Goal: Navigation & Orientation: Find specific page/section

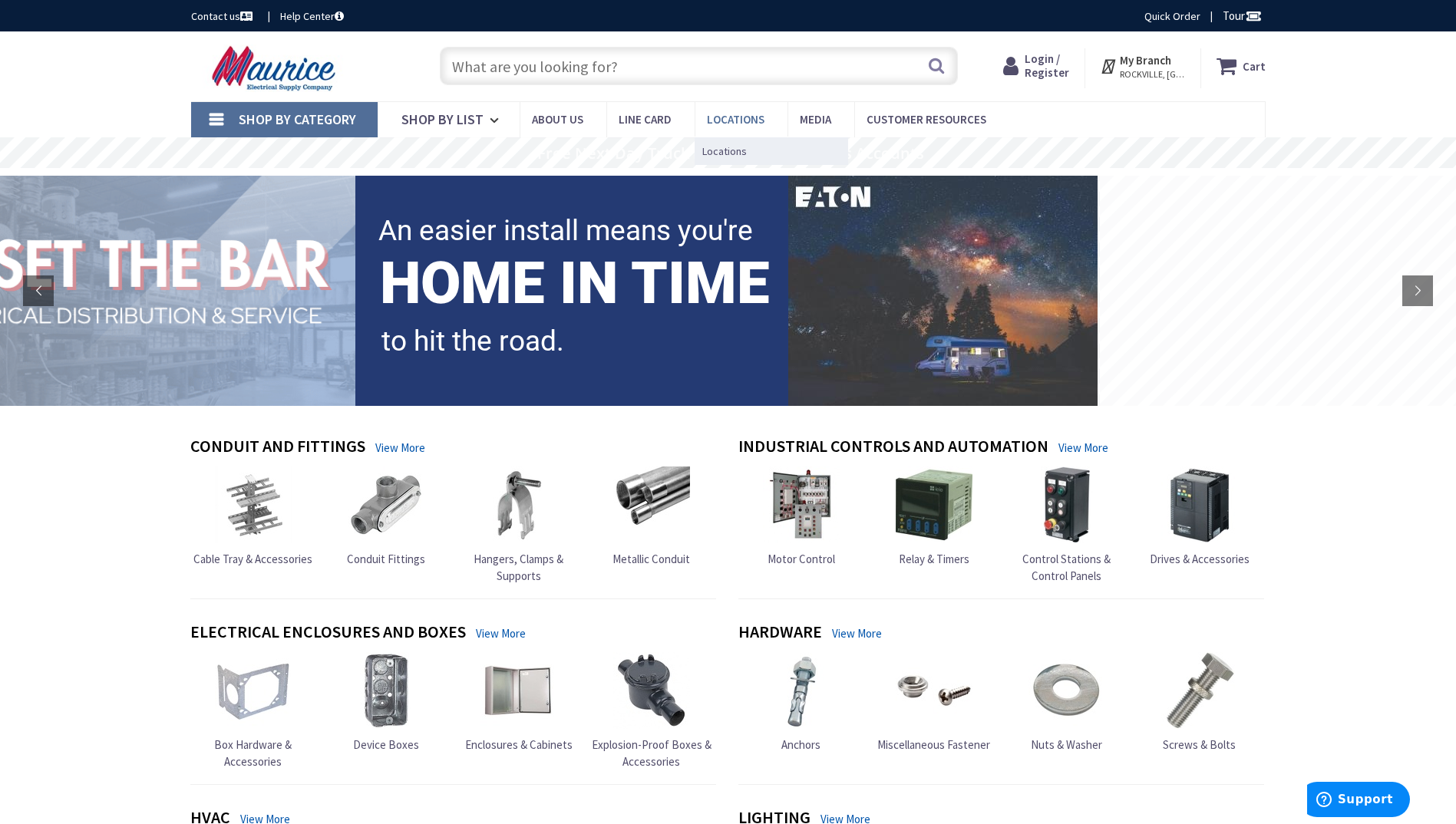
click at [730, 120] on span "Locations" at bounding box center [736, 119] width 58 height 15
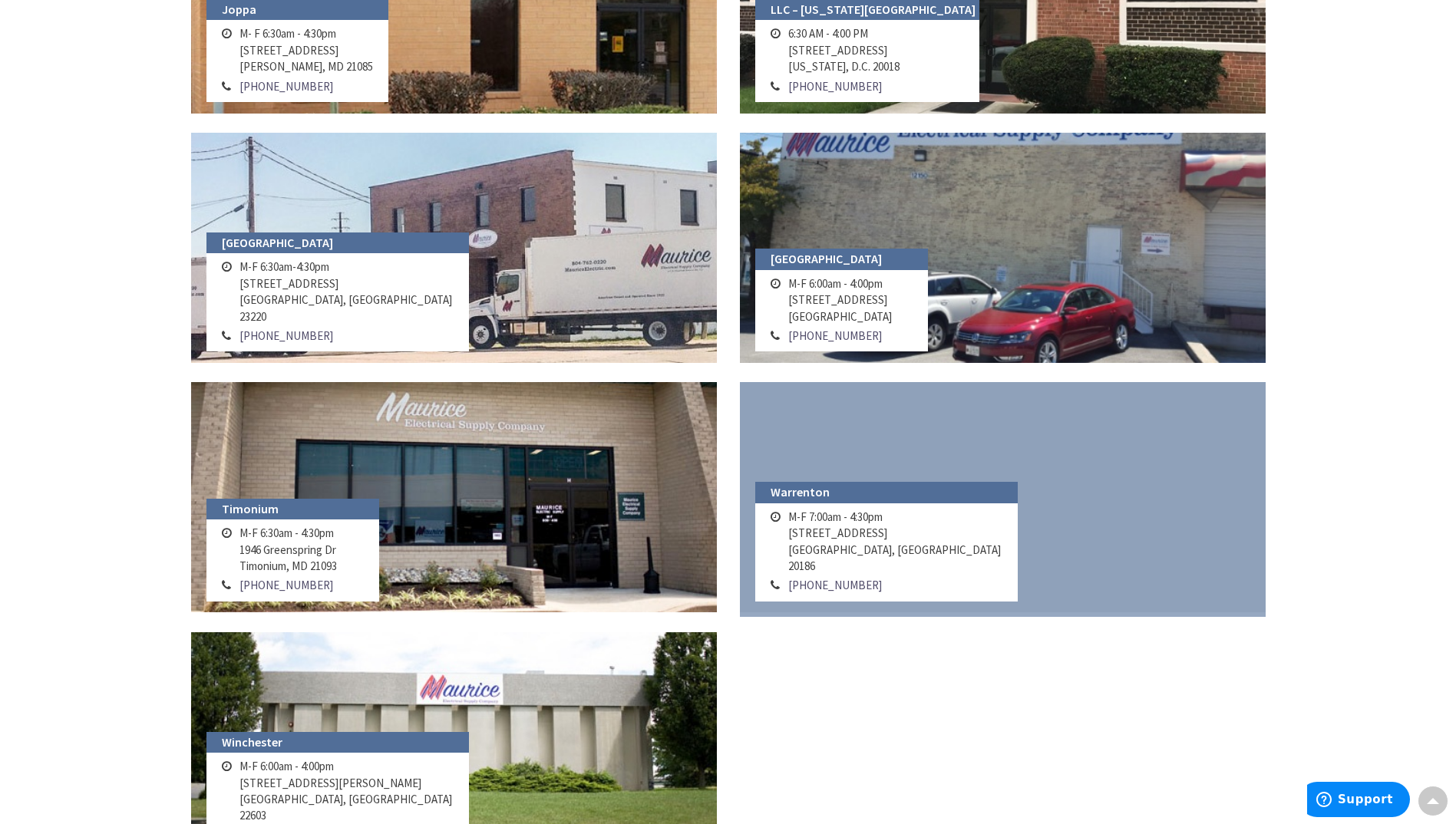
scroll to position [1458, 0]
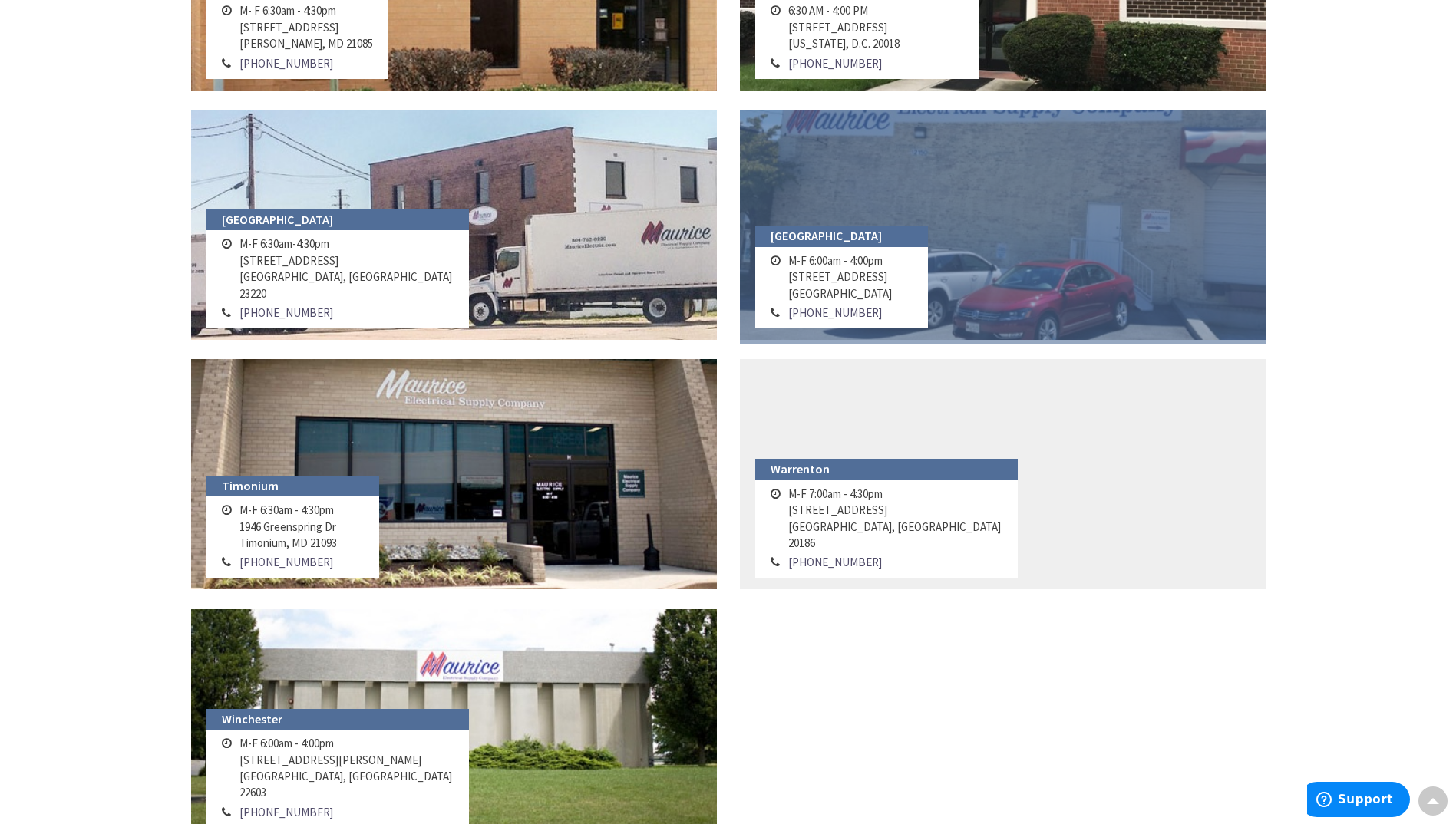
click at [928, 172] on link at bounding box center [1002, 225] width 526 height 231
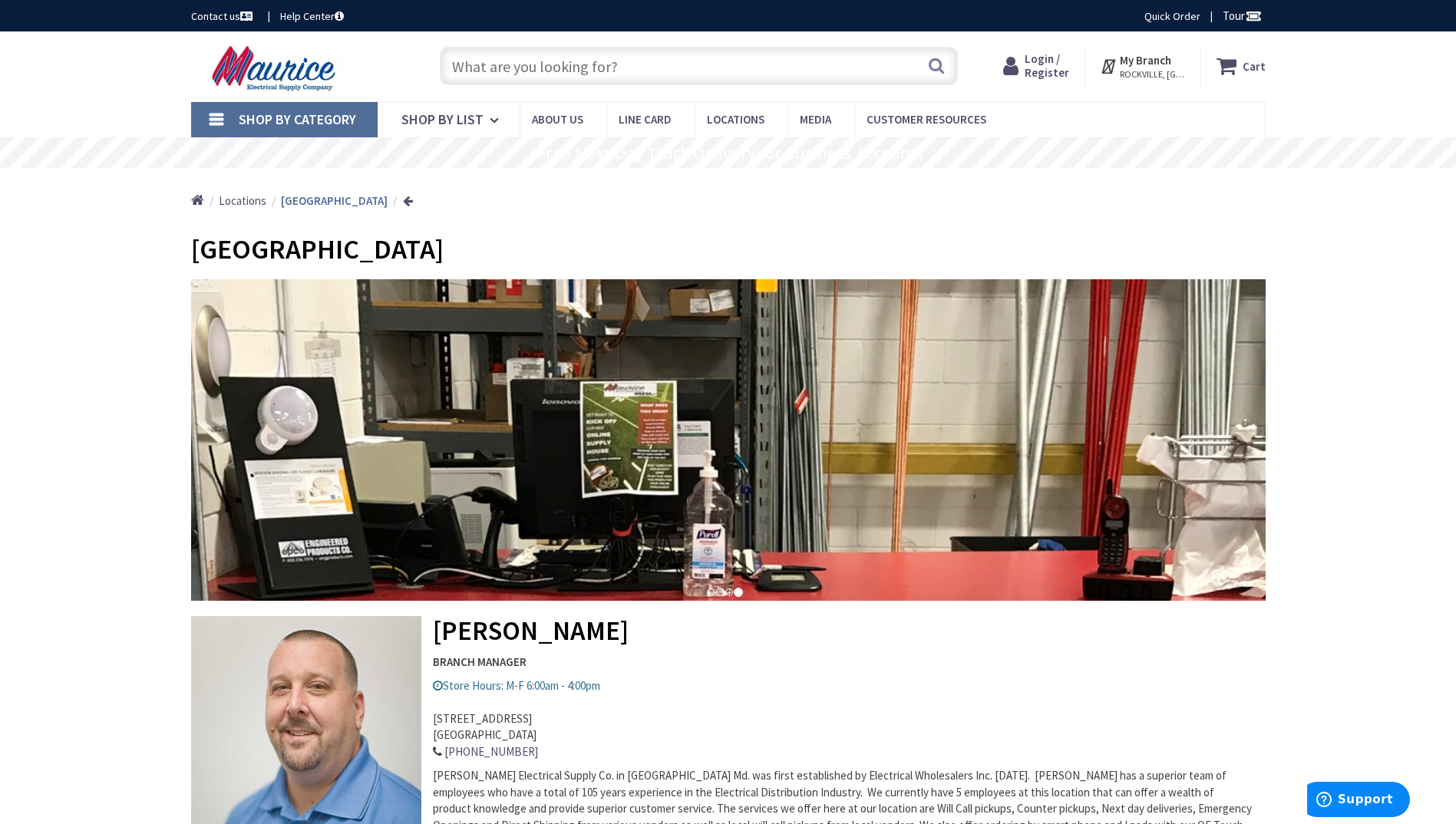
click at [274, 120] on span "Shop By Category" at bounding box center [298, 119] width 117 height 18
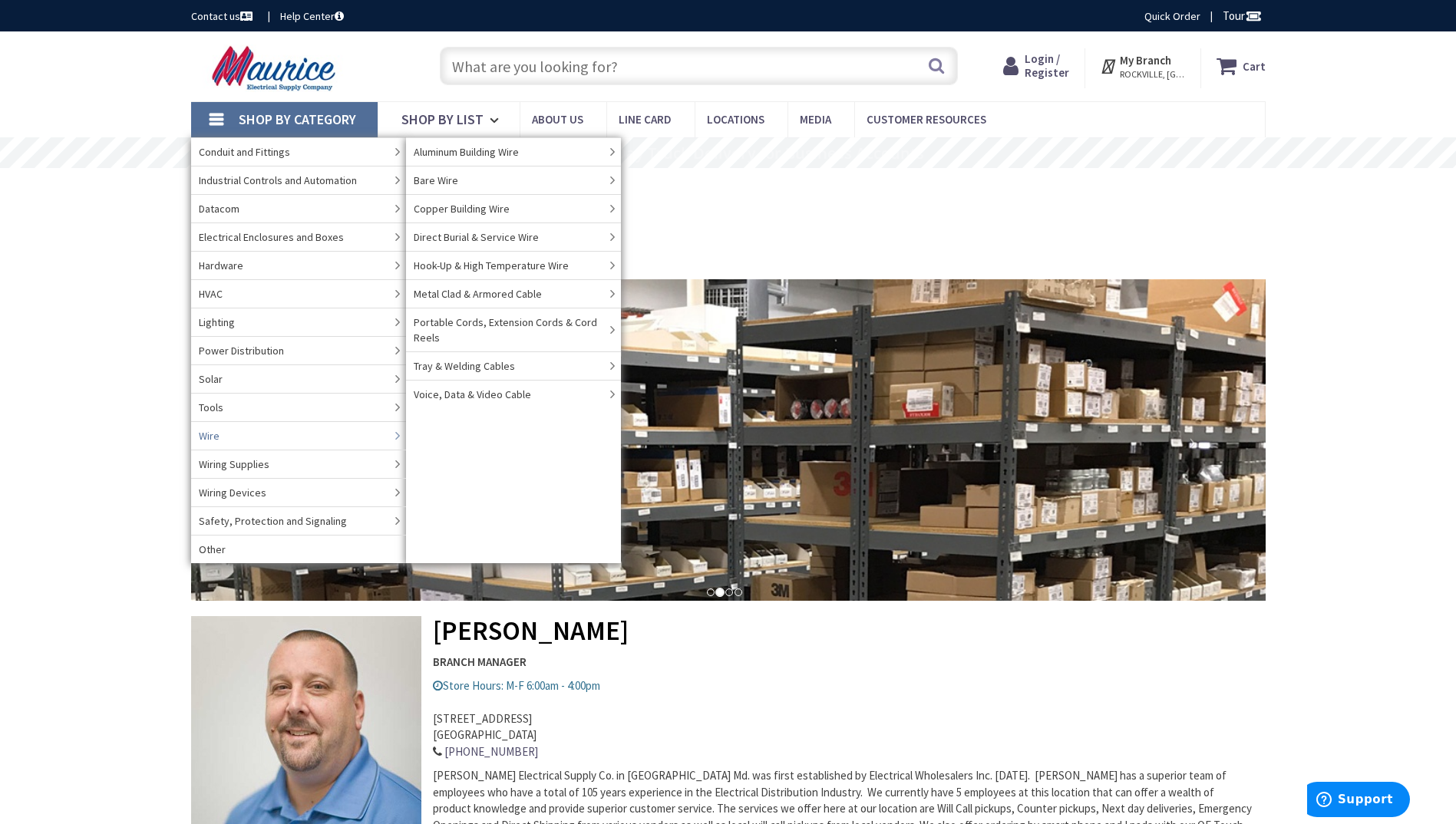
click at [205, 434] on span "Wire" at bounding box center [209, 435] width 20 height 16
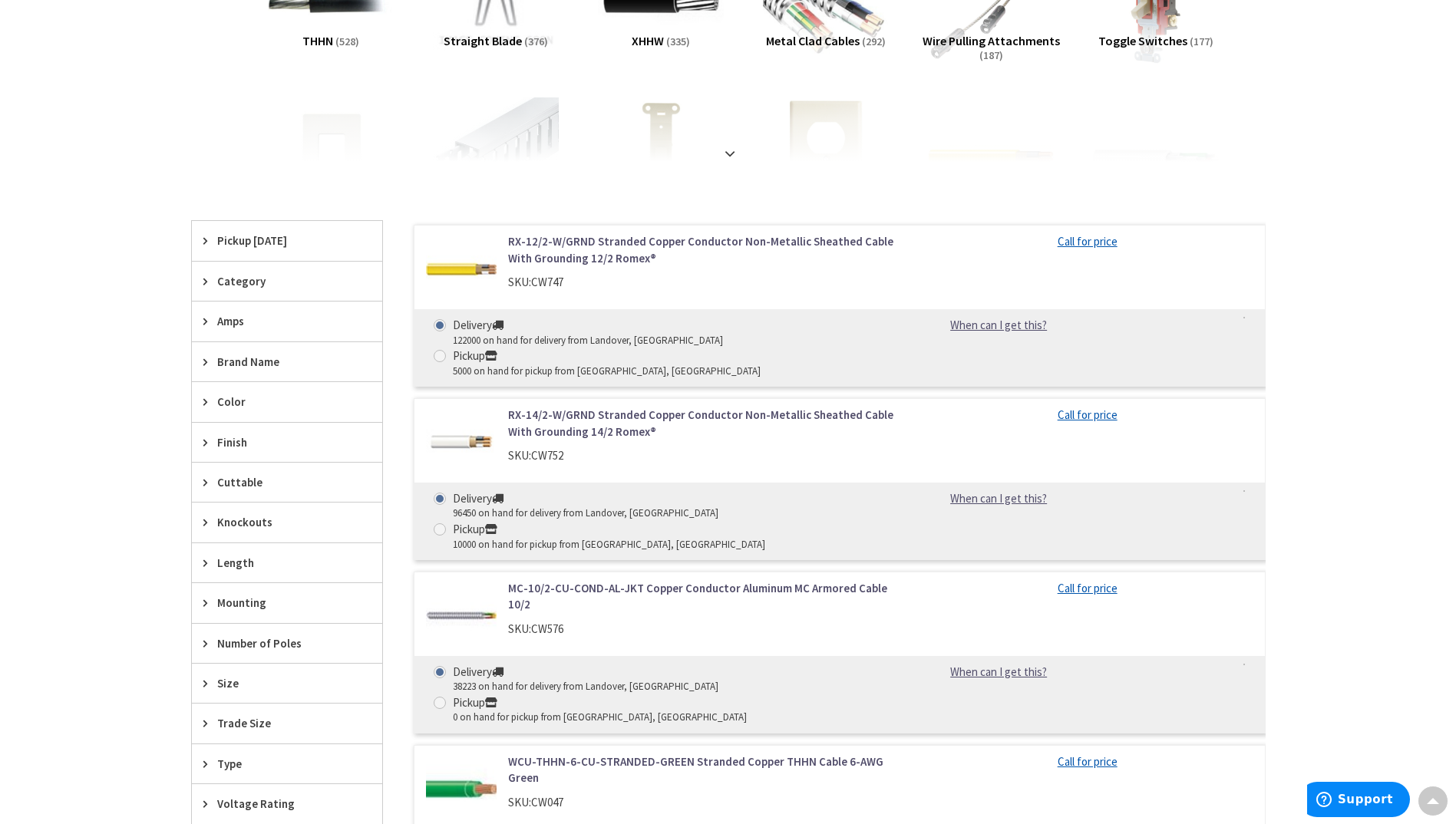
scroll to position [153, 0]
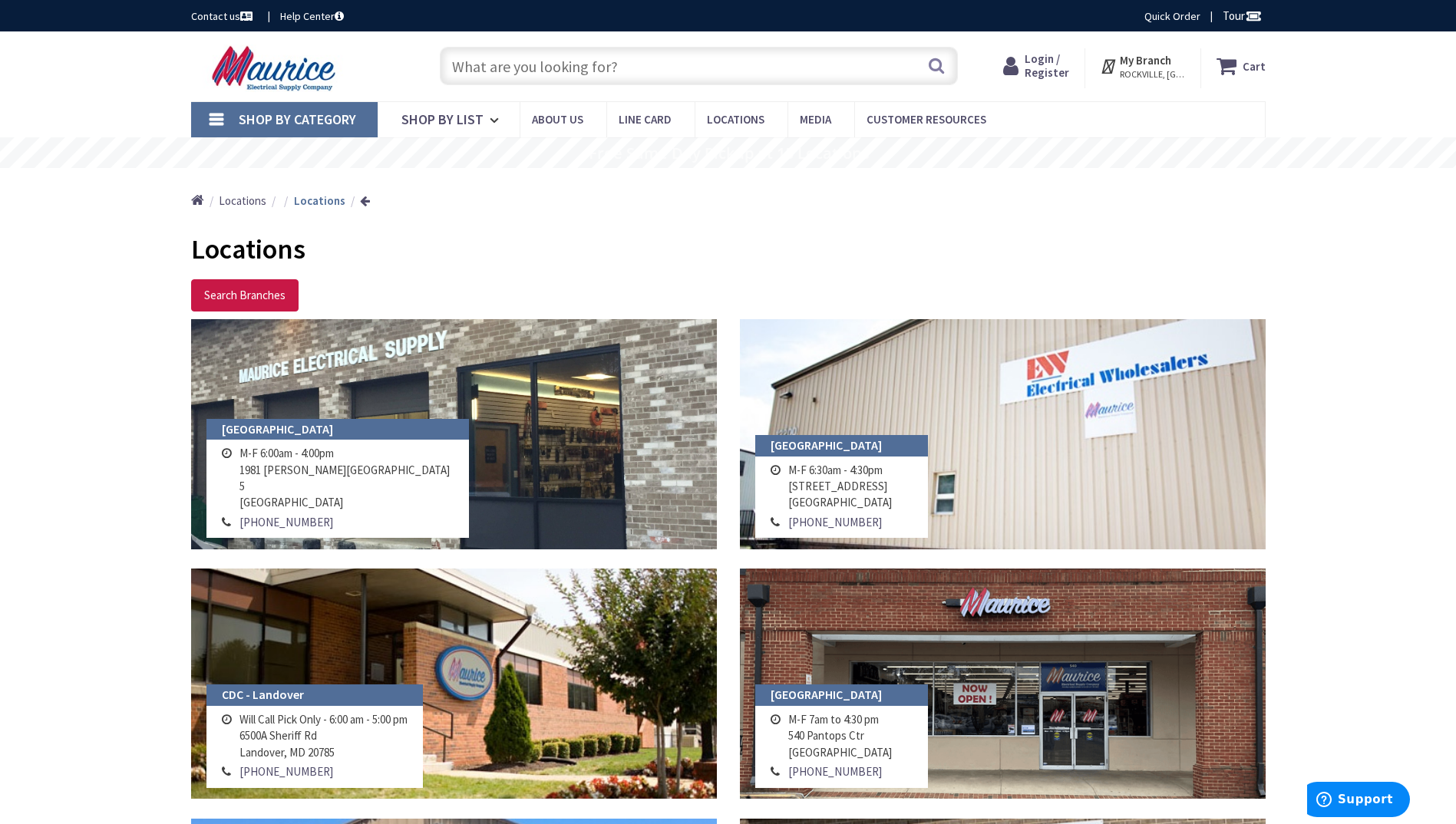
click at [244, 123] on span "Shop By Category" at bounding box center [298, 119] width 117 height 18
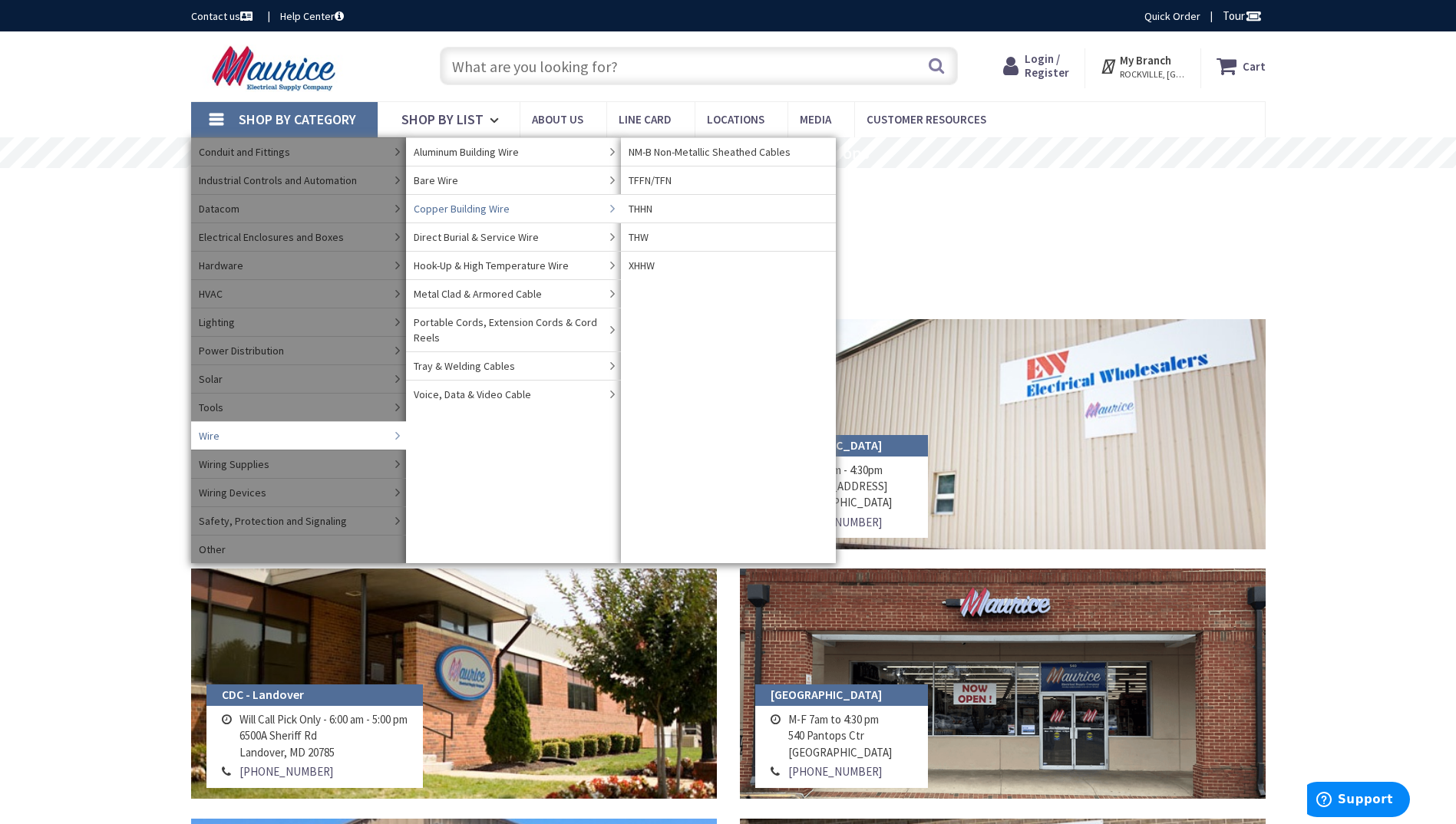
click at [434, 210] on span "Copper Building Wire" at bounding box center [461, 208] width 96 height 16
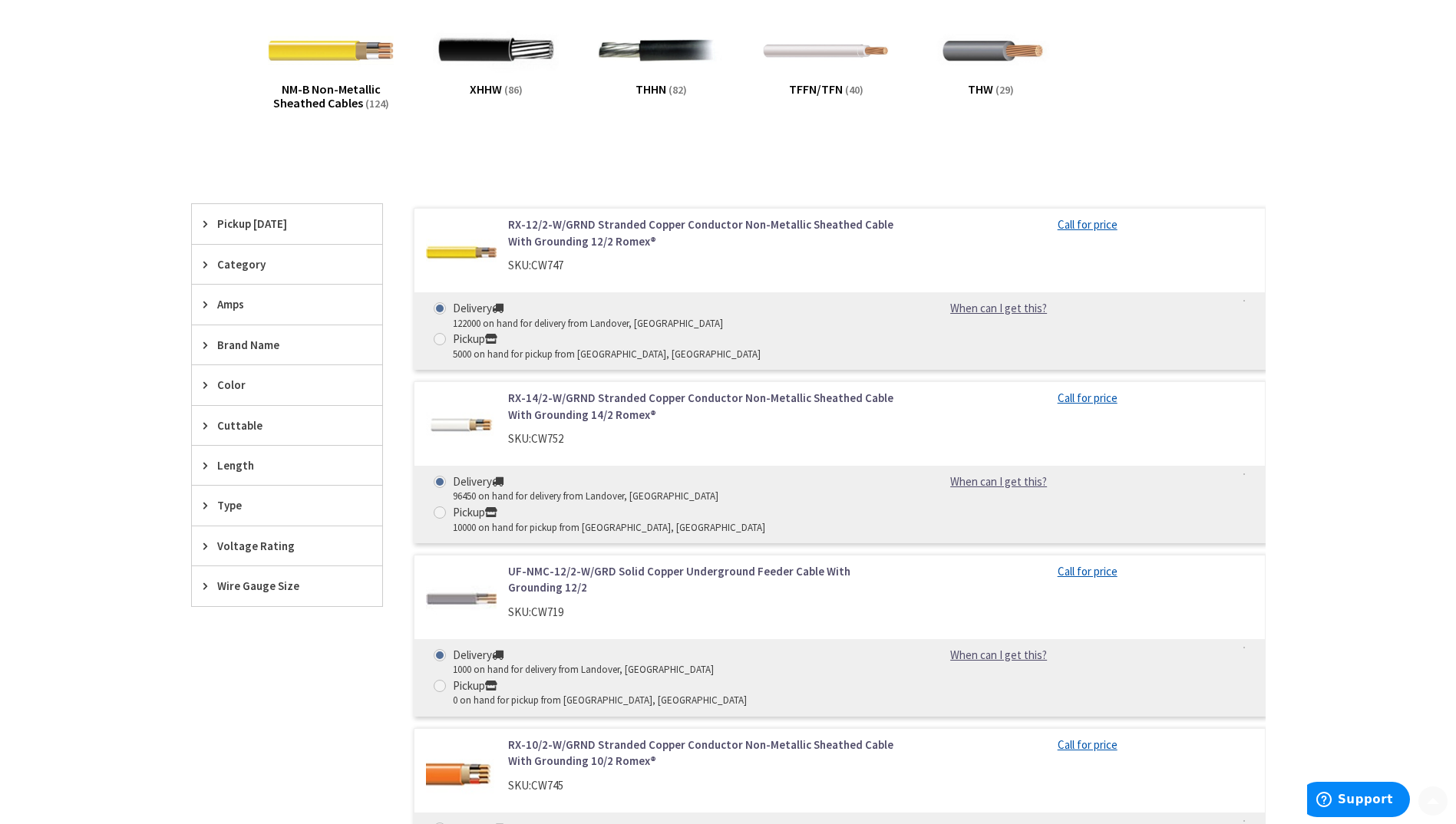
scroll to position [307, 0]
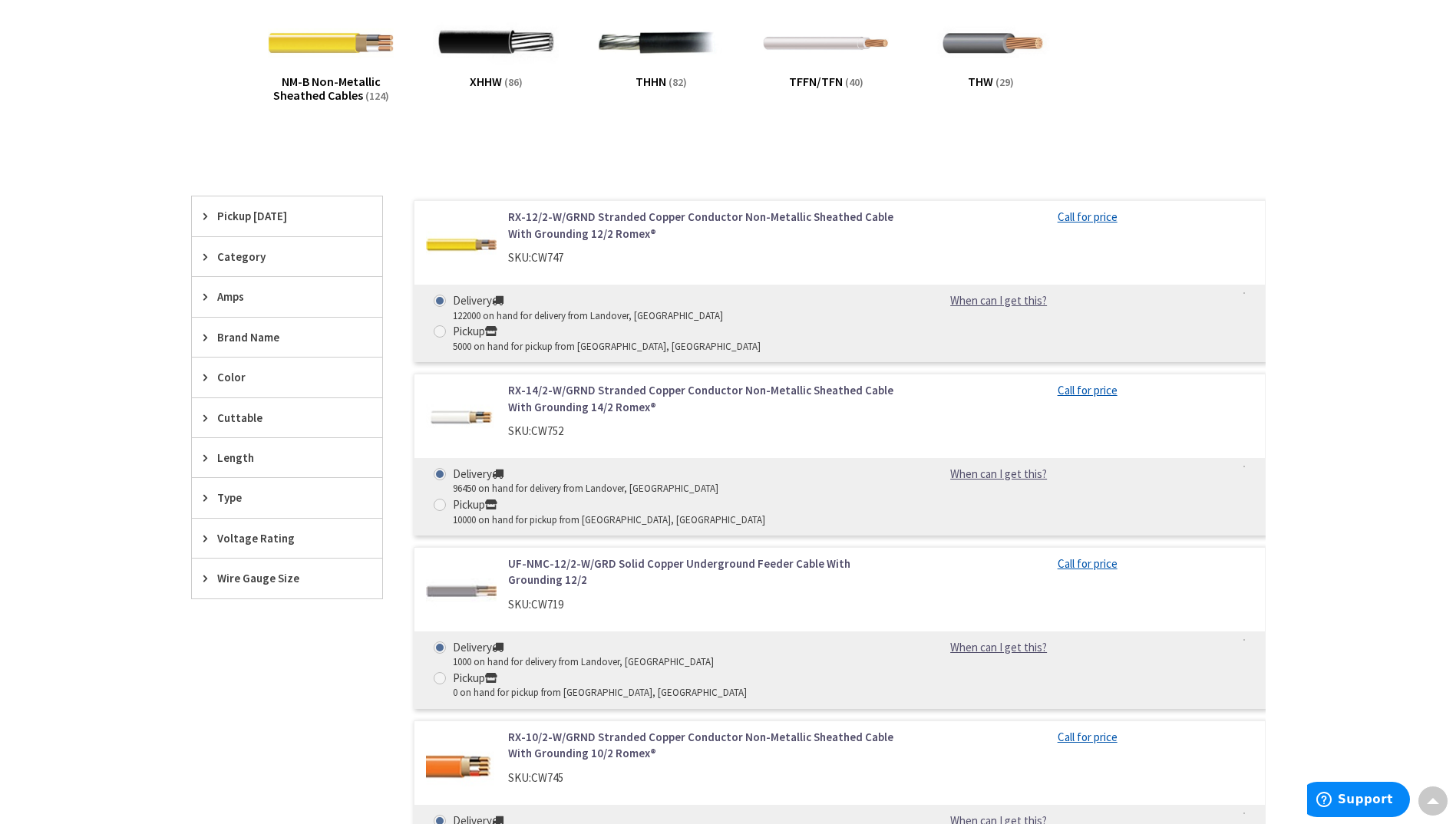
click at [314, 80] on span "NM-B Non-Metallic Sheathed Cables" at bounding box center [327, 87] width 108 height 29
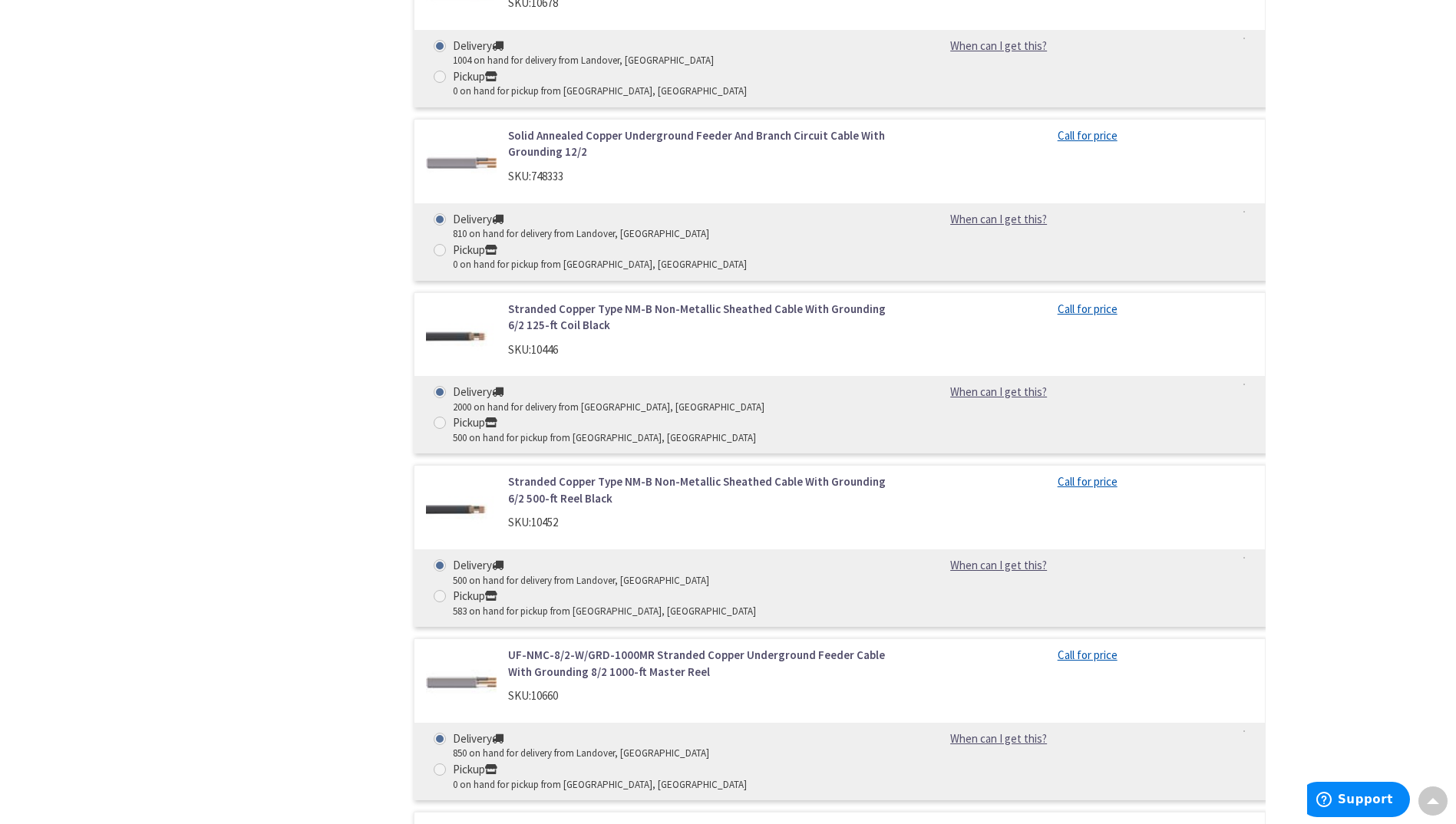
scroll to position [9539, 0]
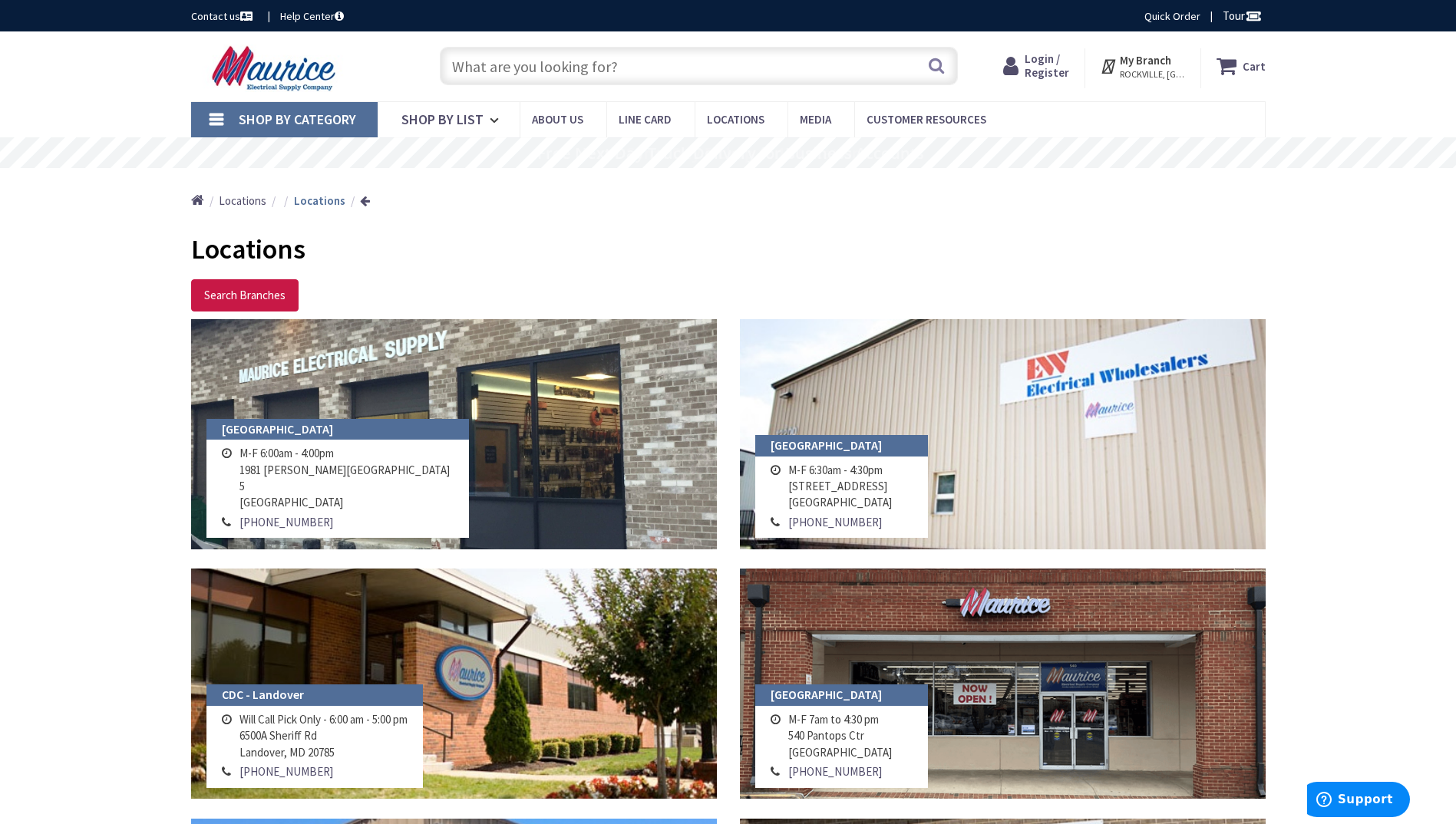
click at [259, 119] on span "Shop By Category" at bounding box center [298, 119] width 117 height 18
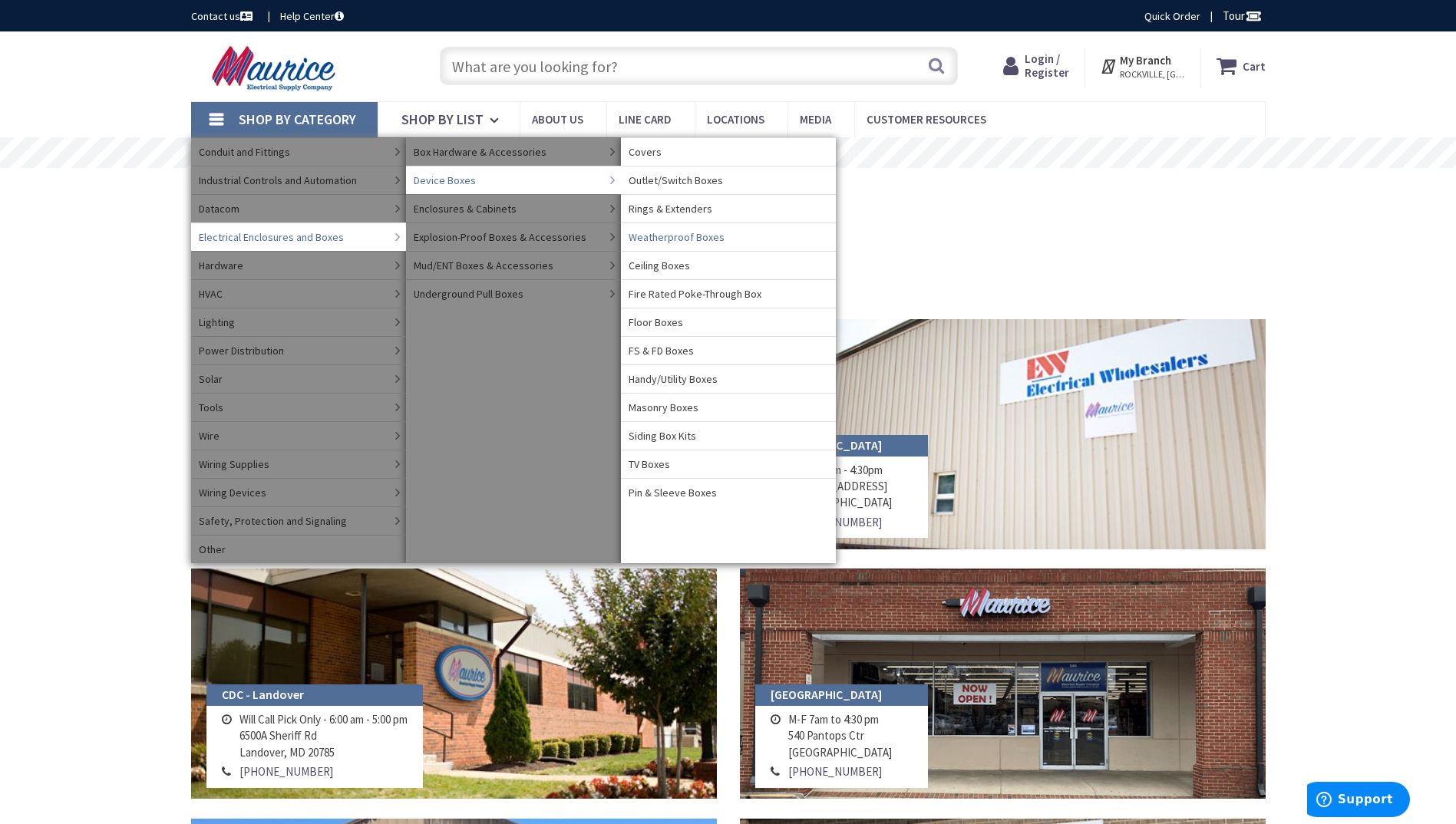
click at [665, 239] on span "Weatherproof Boxes" at bounding box center [676, 237] width 96 height 16
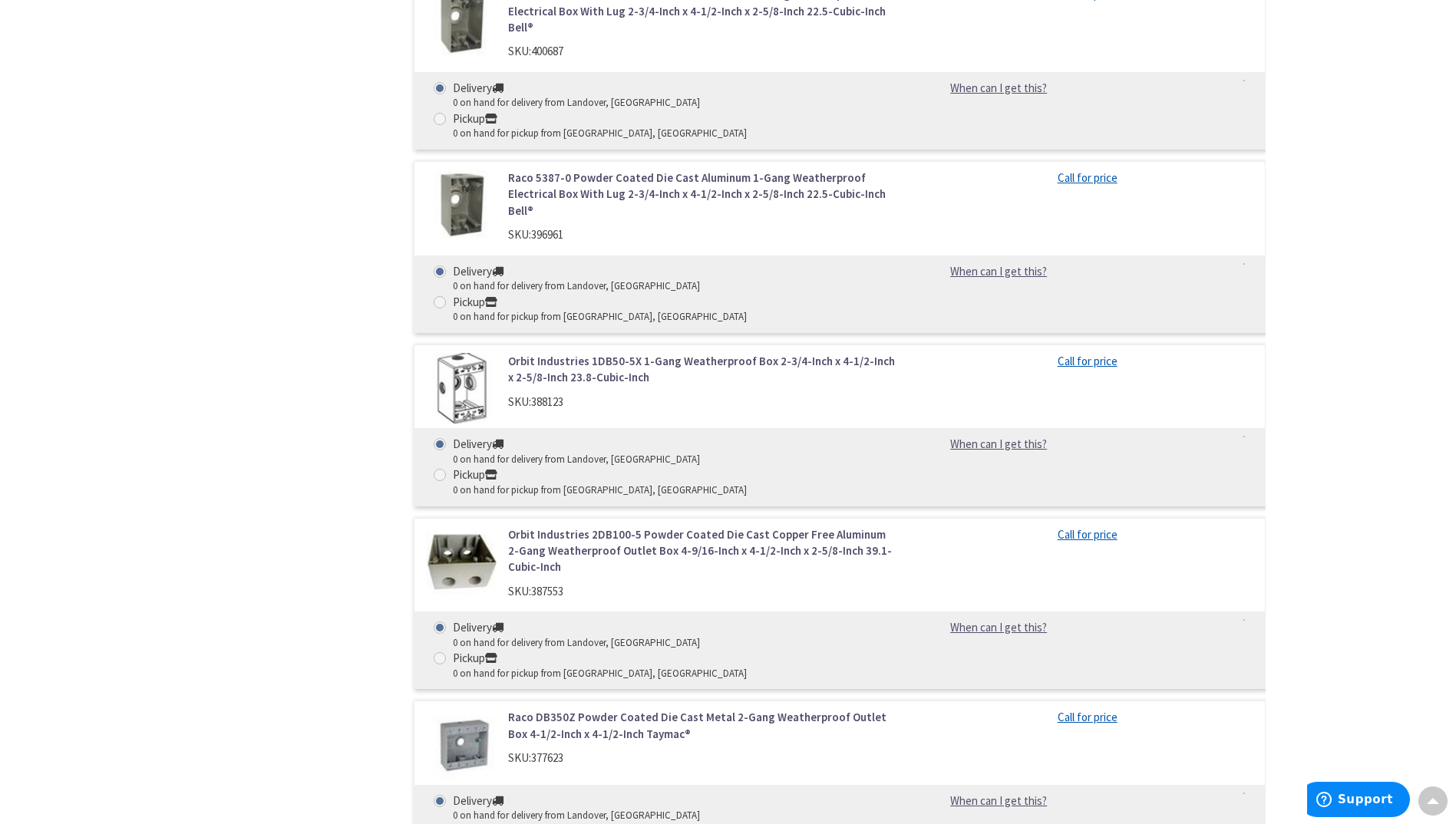
scroll to position [18455, 0]
